Goal: Transaction & Acquisition: Purchase product/service

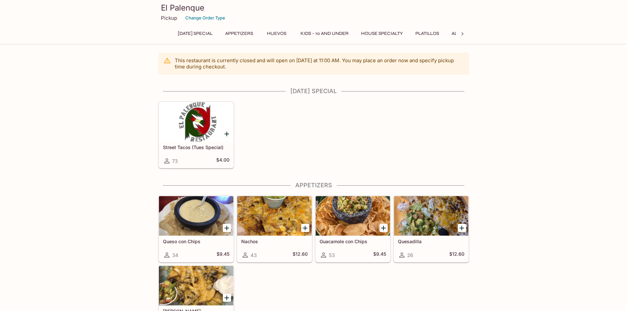
click at [276, 66] on p "This restaurant is currently closed and will open [DATE] at 11:00 AM . You may …" at bounding box center [319, 63] width 289 height 13
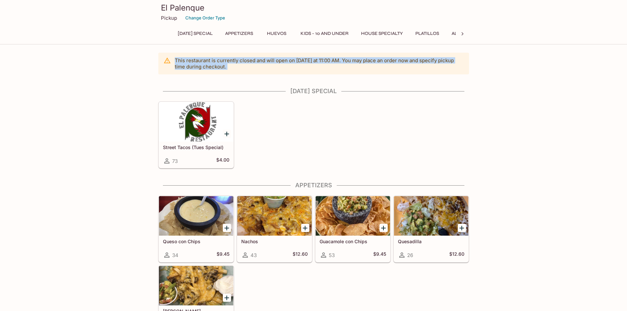
click at [276, 66] on p "This restaurant is currently closed and will open [DATE] at 11:00 AM . You may …" at bounding box center [319, 63] width 289 height 13
click at [254, 64] on p "This restaurant is currently closed and will open [DATE] at 11:00 AM . You may …" at bounding box center [319, 63] width 289 height 13
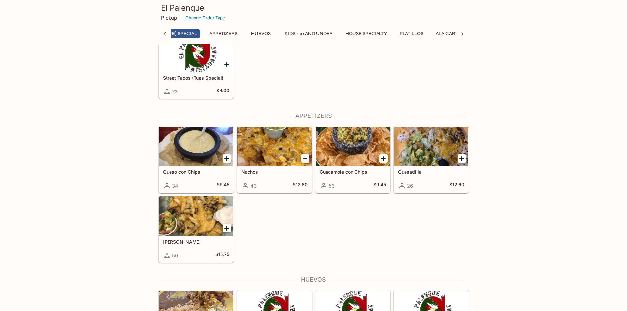
scroll to position [0, 3]
click at [306, 156] on icon "Add Nachos" at bounding box center [305, 159] width 8 height 8
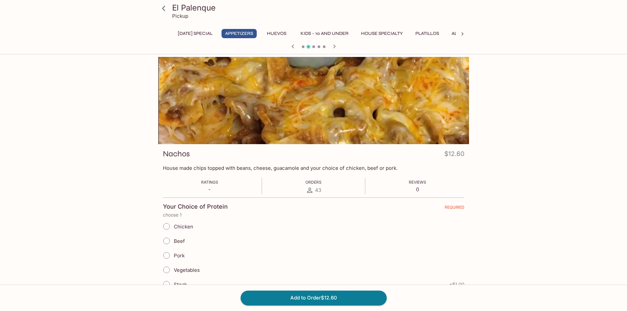
scroll to position [57, 0]
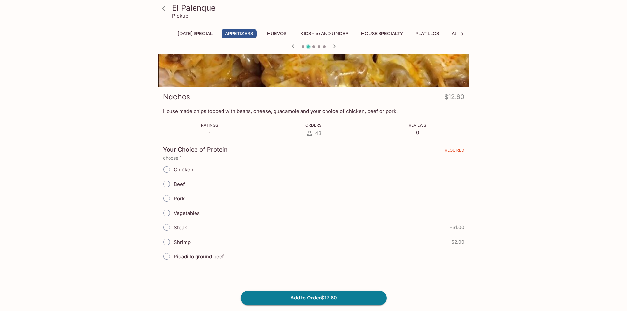
drag, startPoint x: 562, startPoint y: 236, endPoint x: 548, endPoint y: 202, distance: 36.3
click at [548, 202] on div "El Palenque Pickup [DATE] Special Appetizers Huevos Kids - 10 and Under House S…" at bounding box center [313, 155] width 627 height 311
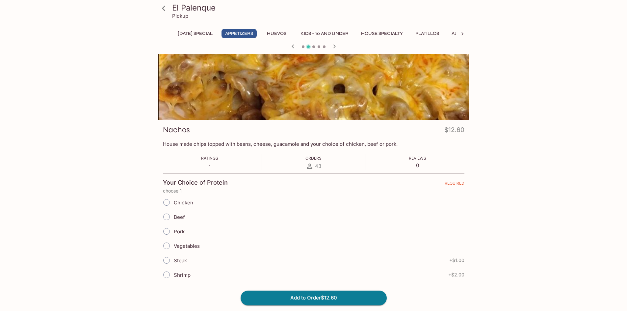
scroll to position [0, 0]
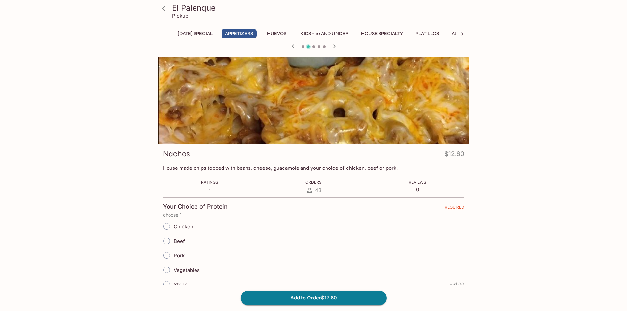
drag, startPoint x: 536, startPoint y: 216, endPoint x: 531, endPoint y: 203, distance: 13.4
click at [531, 204] on div "El Palenque Pickup [DATE] Special Appetizers Huevos Kids - 10 and Under House S…" at bounding box center [313, 212] width 627 height 311
click at [531, 203] on div "El Palenque Pickup [DATE] Special Appetizers Huevos Kids - 10 and Under House S…" at bounding box center [313, 212] width 627 height 311
drag, startPoint x: 554, startPoint y: 217, endPoint x: 541, endPoint y: 194, distance: 27.3
click at [541, 194] on div "El Palenque Pickup [DATE] Special Appetizers Huevos Kids - 10 and Under House S…" at bounding box center [313, 212] width 627 height 311
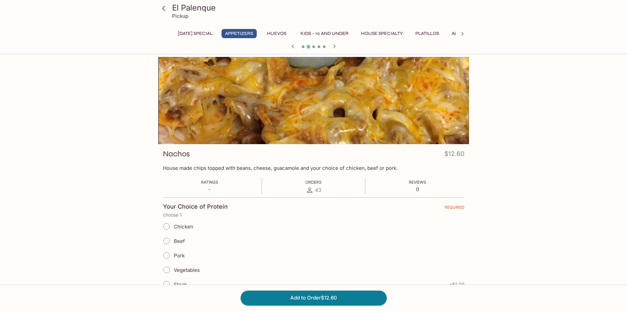
click at [540, 193] on div "El Palenque Pickup [DATE] Special Appetizers Huevos Kids - 10 and Under House S…" at bounding box center [313, 212] width 627 height 311
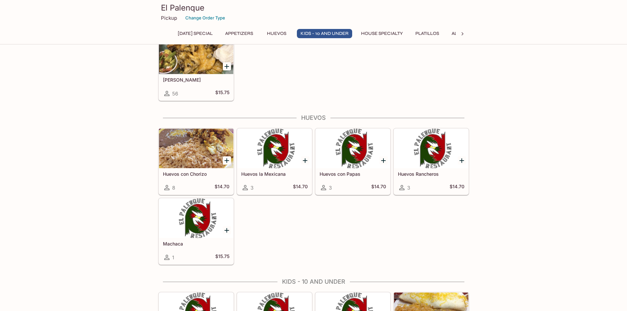
scroll to position [462, 0]
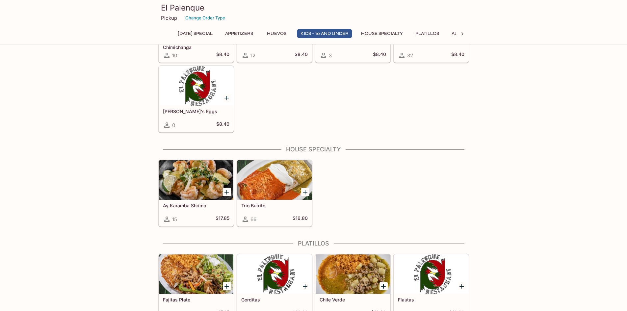
click at [306, 189] on icon "Add Trio Burrito" at bounding box center [305, 192] width 8 height 8
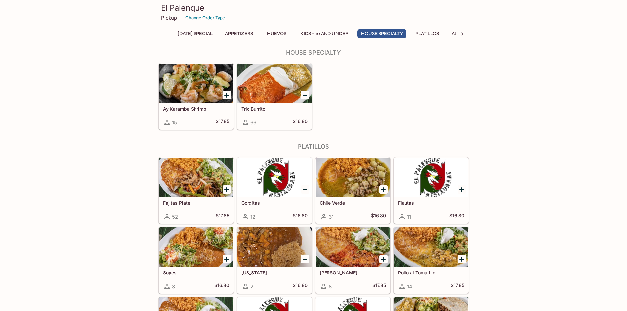
scroll to position [690, 0]
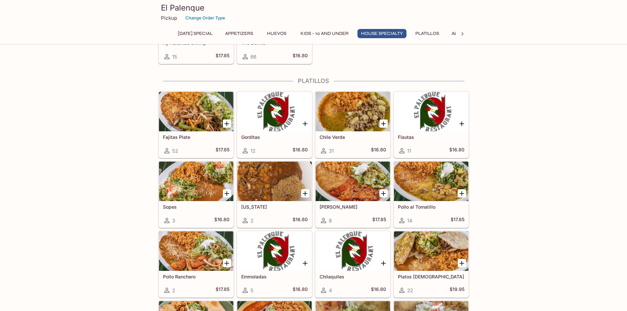
click at [562, 212] on div "This restaurant is currently closed and will open [DATE] at 11:00 AM . You may …" at bounding box center [313, 250] width 627 height 1776
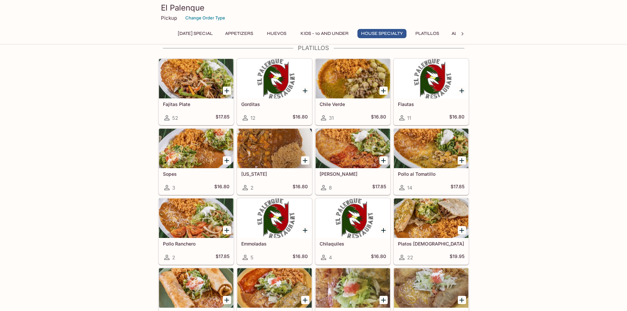
scroll to position [855, 0]
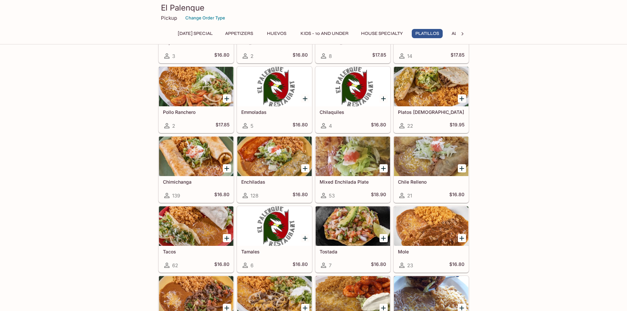
click at [510, 165] on div "This restaurant is currently closed and will open [DATE] at 11:00 AM . You may …" at bounding box center [313, 86] width 627 height 1776
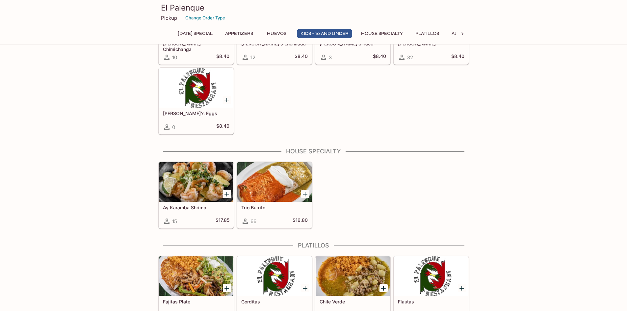
scroll to position [229, 0]
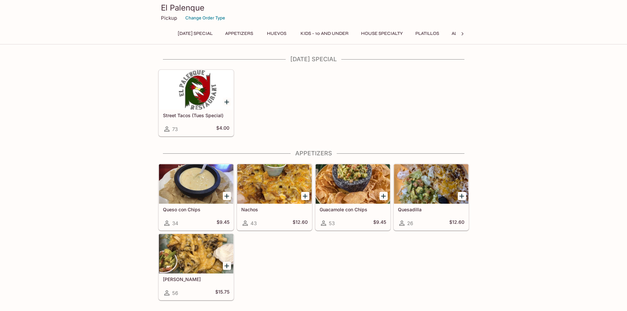
scroll to position [0, 0]
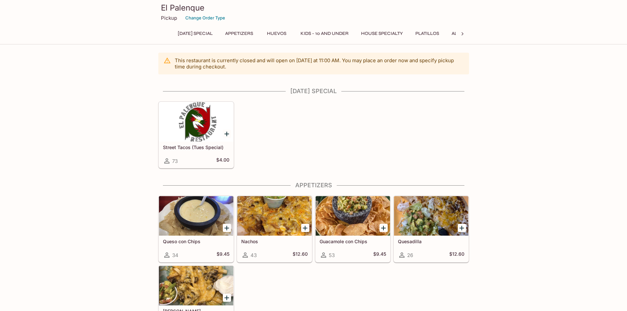
drag, startPoint x: 565, startPoint y: 224, endPoint x: 554, endPoint y: 192, distance: 34.6
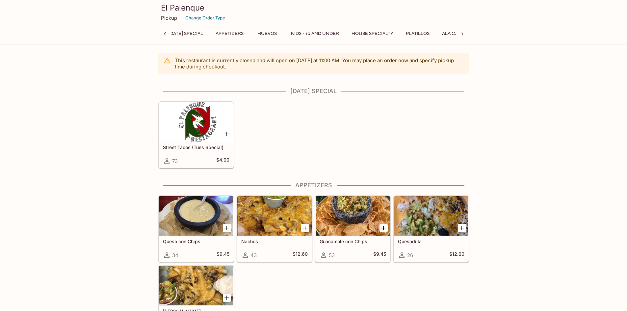
scroll to position [0, 3]
